Goal: Navigation & Orientation: Find specific page/section

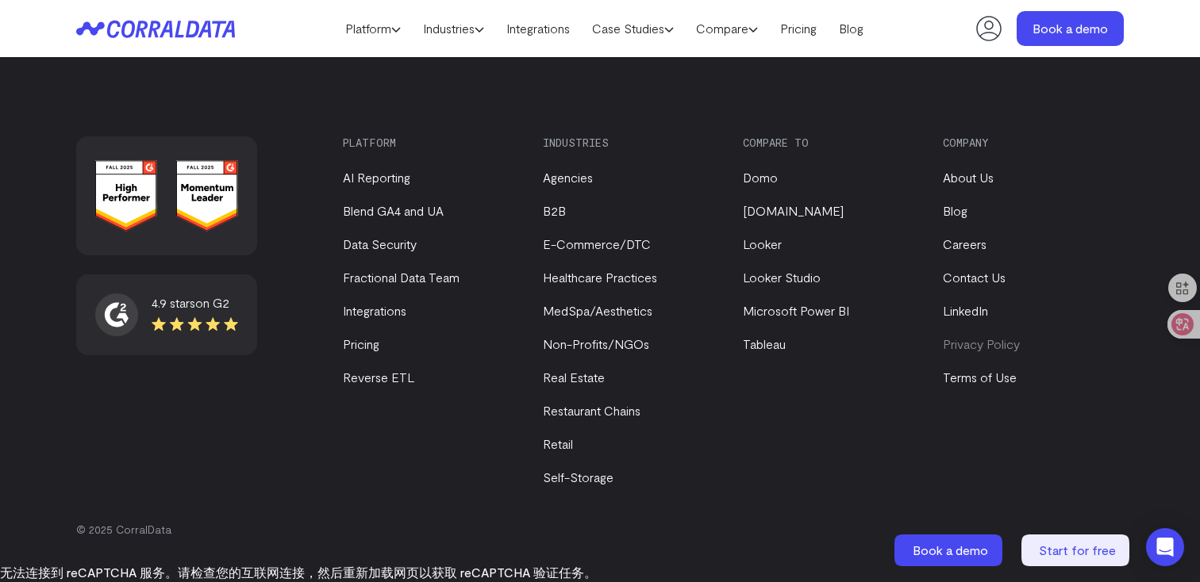
click at [962, 344] on link "Privacy Policy" at bounding box center [981, 343] width 77 height 15
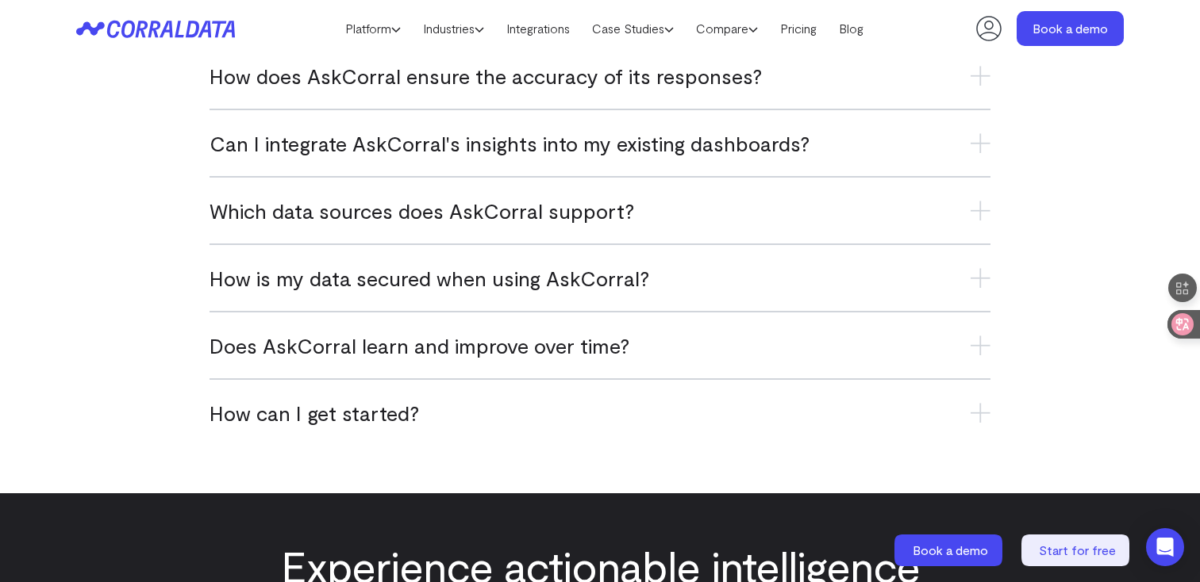
scroll to position [6535, 0]
